Goal: Task Accomplishment & Management: Complete application form

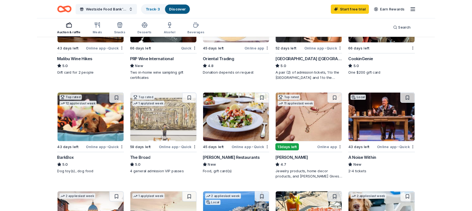
scroll to position [109, 0]
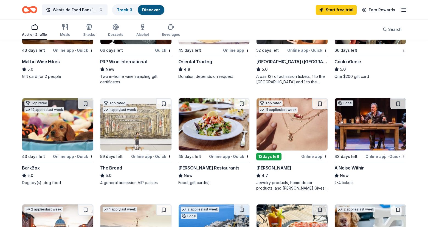
click at [204, 166] on div "[PERSON_NAME] Restaurants" at bounding box center [208, 167] width 61 height 7
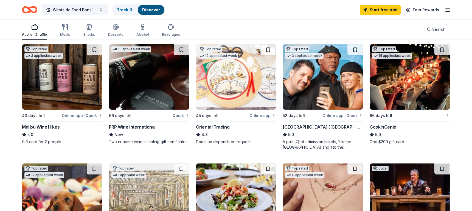
scroll to position [49, 0]
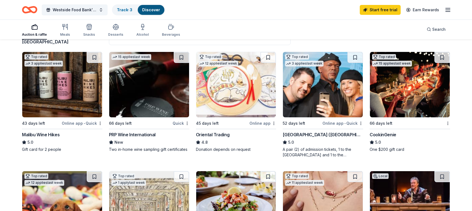
click at [404, 92] on img at bounding box center [410, 84] width 80 height 65
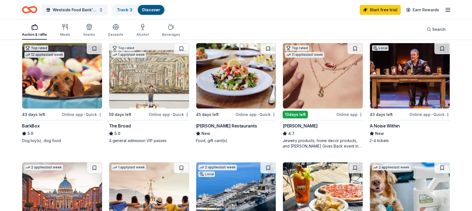
scroll to position [175, 0]
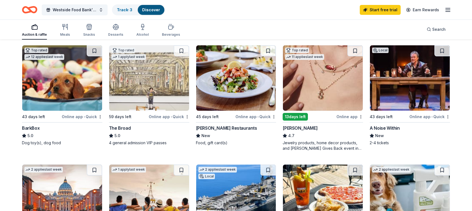
click at [395, 80] on img at bounding box center [410, 77] width 80 height 65
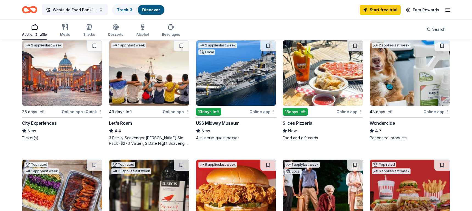
scroll to position [301, 0]
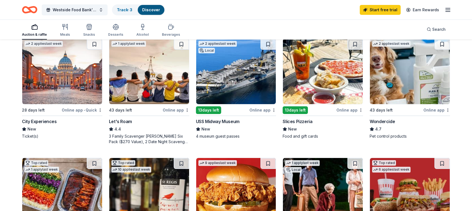
click at [228, 82] on img at bounding box center [236, 71] width 80 height 65
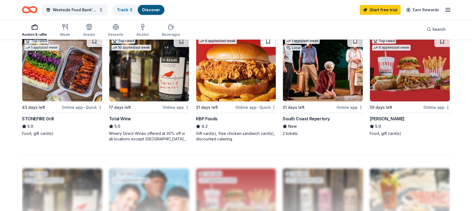
scroll to position [423, 0]
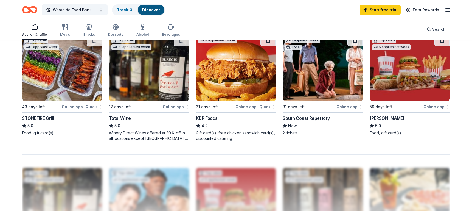
click at [44, 87] on img at bounding box center [62, 67] width 80 height 65
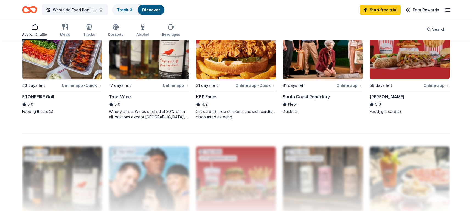
scroll to position [432, 0]
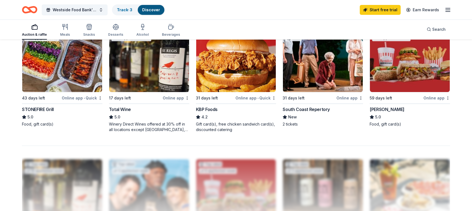
click at [298, 108] on div "South Coast Repertory" at bounding box center [306, 109] width 47 height 7
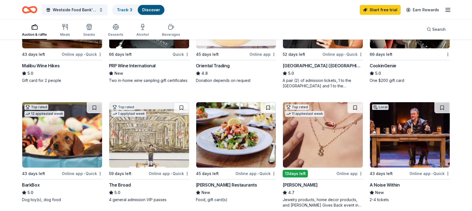
scroll to position [0, 0]
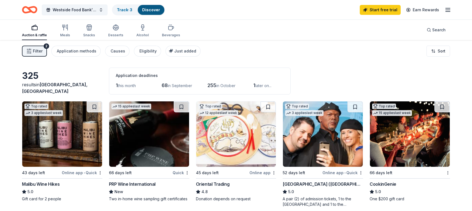
click at [428, 11] on icon "button" at bounding box center [448, 10] width 7 height 7
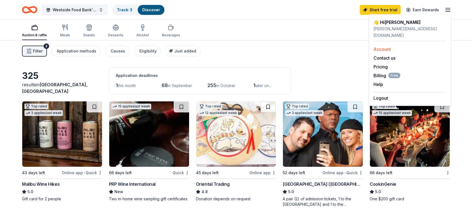
click at [380, 46] on link "Account" at bounding box center [382, 48] width 17 height 5
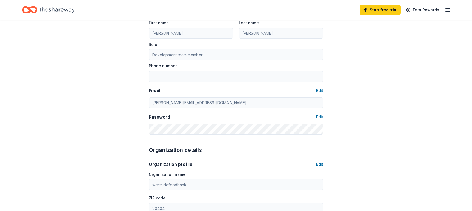
scroll to position [16, 0]
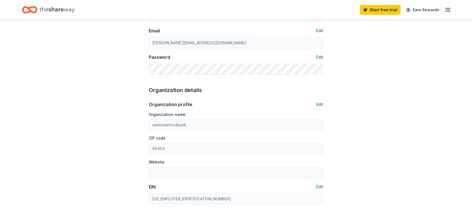
scroll to position [118, 0]
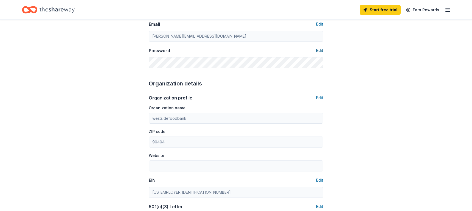
click at [320, 51] on button "Edit" at bounding box center [319, 50] width 7 height 7
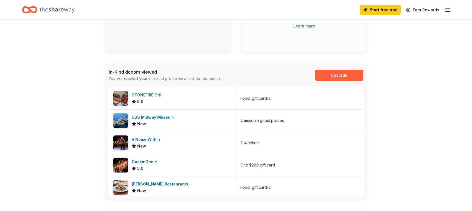
click at [428, 9] on icon "button" at bounding box center [448, 10] width 7 height 7
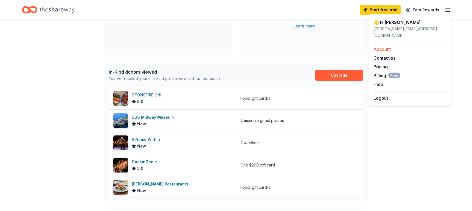
click at [378, 46] on link "Account" at bounding box center [382, 48] width 17 height 5
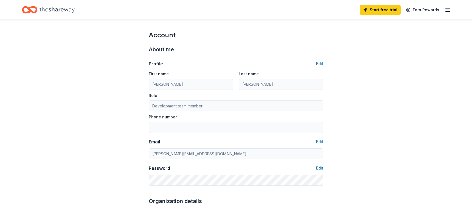
click at [47, 10] on icon "Home" at bounding box center [57, 10] width 35 height 6
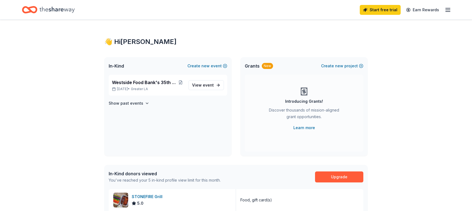
click at [428, 10] on line "button" at bounding box center [448, 10] width 4 height 0
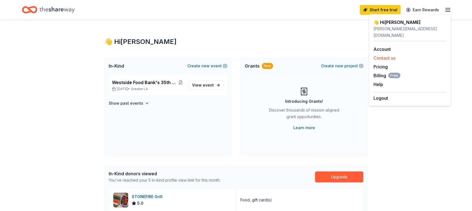
click at [380, 55] on button "Contact us" at bounding box center [385, 58] width 22 height 7
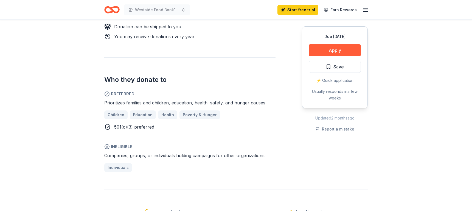
scroll to position [294, 0]
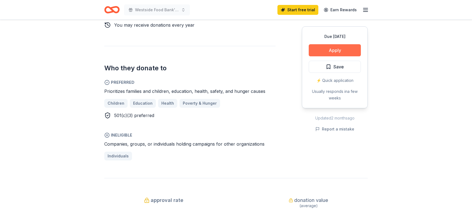
click at [330, 50] on button "Apply" at bounding box center [335, 50] width 52 height 12
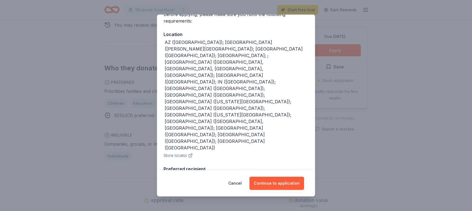
scroll to position [88, 0]
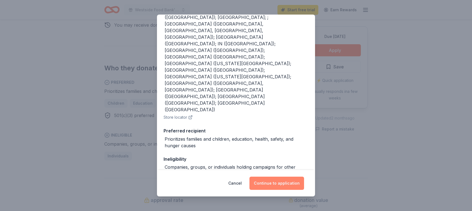
click at [274, 184] on button "Continue to application" at bounding box center [277, 183] width 55 height 13
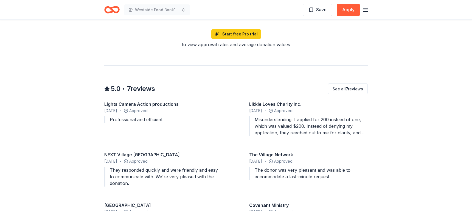
scroll to position [456, 0]
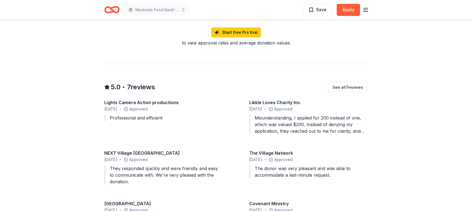
click at [316, 131] on div "Misunderstanding, I applied for 200 instead of one, which was valued $200. Inst…" at bounding box center [308, 125] width 119 height 20
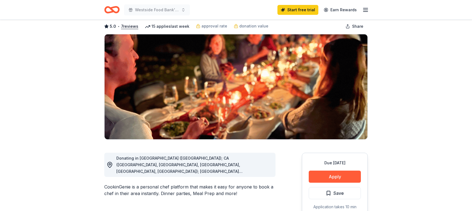
scroll to position [17, 0]
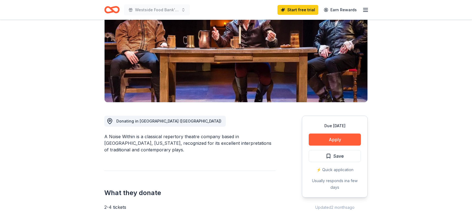
scroll to position [2, 0]
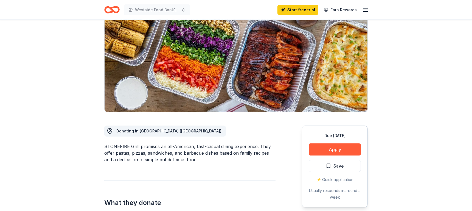
scroll to position [58, 0]
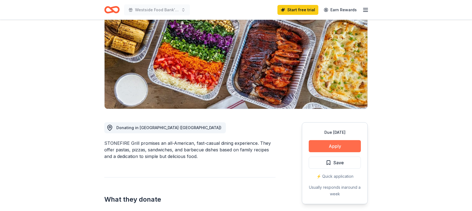
click at [327, 146] on button "Apply" at bounding box center [335, 146] width 52 height 12
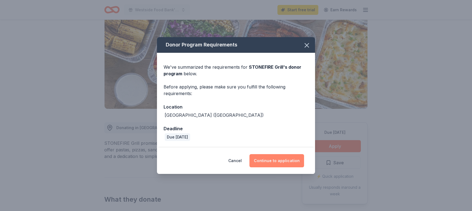
click at [280, 162] on button "Continue to application" at bounding box center [277, 160] width 55 height 13
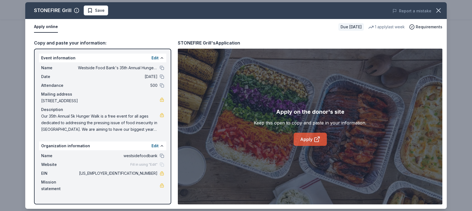
click at [306, 141] on link "Apply" at bounding box center [310, 139] width 33 height 13
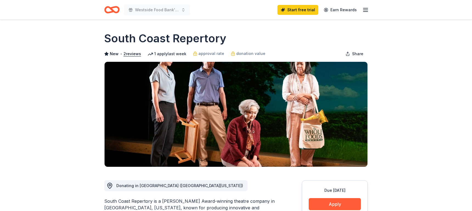
scroll to position [28, 0]
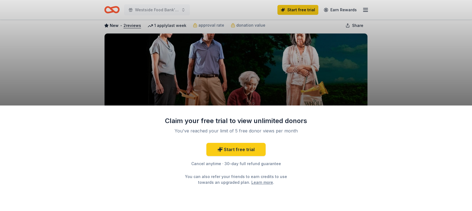
click at [307, 79] on div "Claim your free trial to view unlimited donors You've reached your limit of 5 f…" at bounding box center [236, 105] width 472 height 211
